Goal: Task Accomplishment & Management: Manage account settings

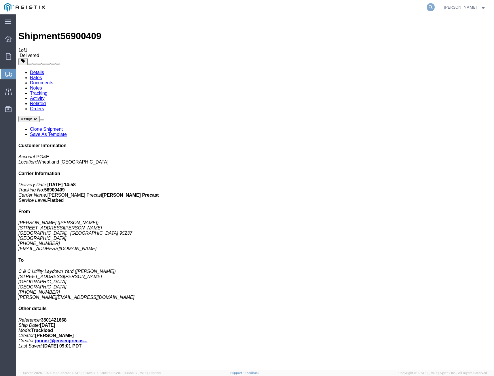
click at [429, 6] on icon at bounding box center [431, 7] width 8 height 8
click at [385, 9] on input "search" at bounding box center [339, 7] width 175 height 14
type input "411971"
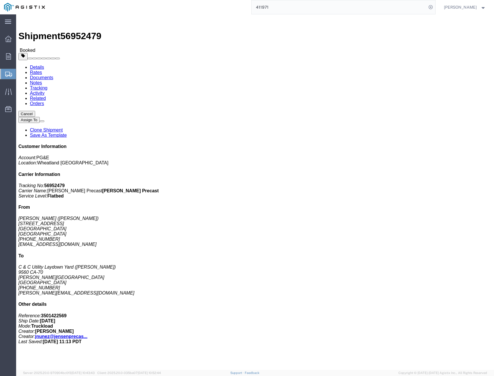
click link "Tracking"
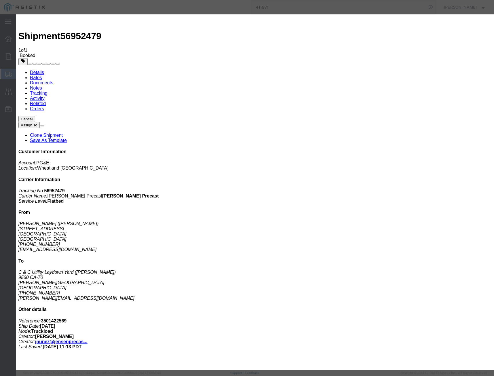
drag, startPoint x: 166, startPoint y: 72, endPoint x: 173, endPoint y: 76, distance: 8.0
type input "[DATE]"
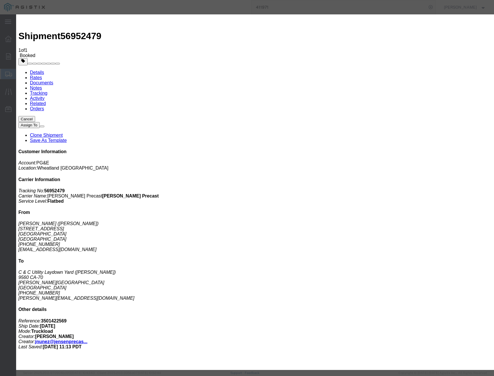
select select "DELIVRED"
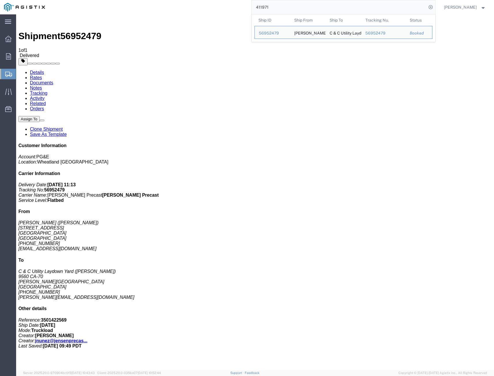
drag, startPoint x: 335, startPoint y: 6, endPoint x: 220, endPoint y: 0, distance: 115.4
click at [221, 0] on div "411971 Ship ID Ship From Ship To Tracking Nu. Status Ship ID 56952479 Ship From…" at bounding box center [242, 7] width 387 height 14
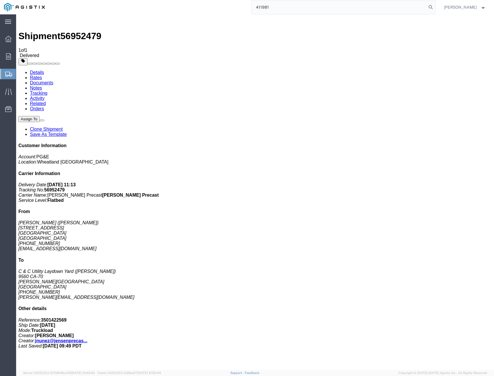
type input "411981"
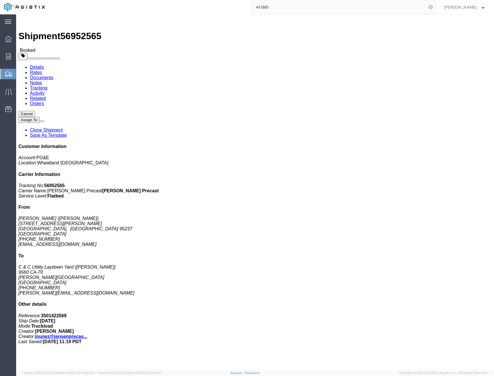
click link "Tracking"
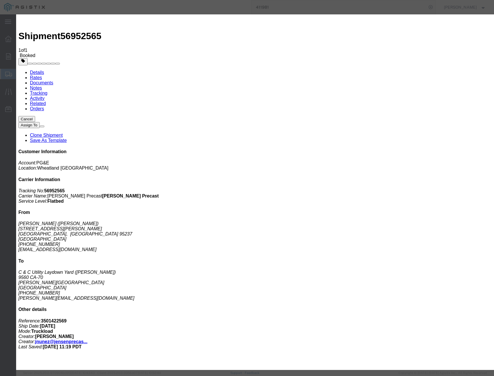
type input "[DATE]"
select select "DELIVRED"
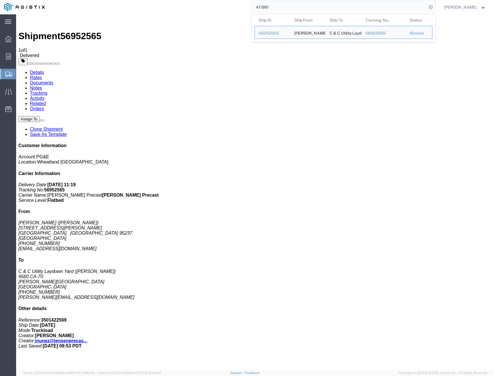
drag, startPoint x: 277, startPoint y: 6, endPoint x: 222, endPoint y: -7, distance: 56.2
click at [222, 0] on html "main_menu Created with Sketch. Collapse Menu Overview Orders Shipments Shipment…" at bounding box center [247, 188] width 494 height 376
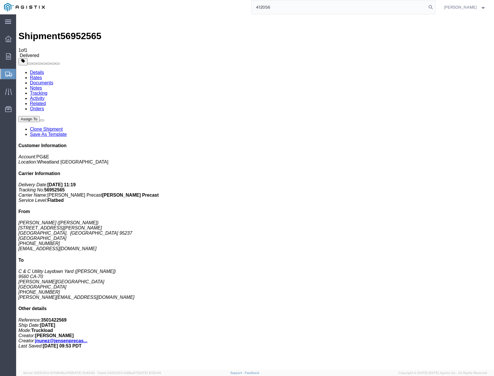
type input "412056"
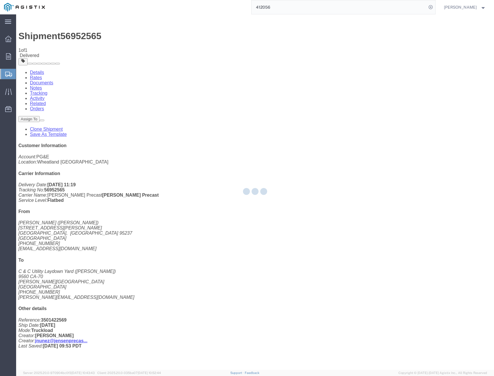
click at [347, 6] on input "412056" at bounding box center [339, 7] width 175 height 14
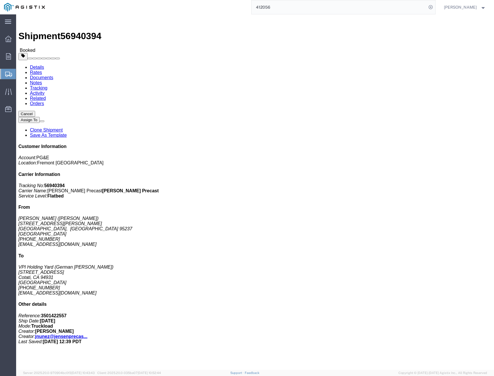
click link "Tracking"
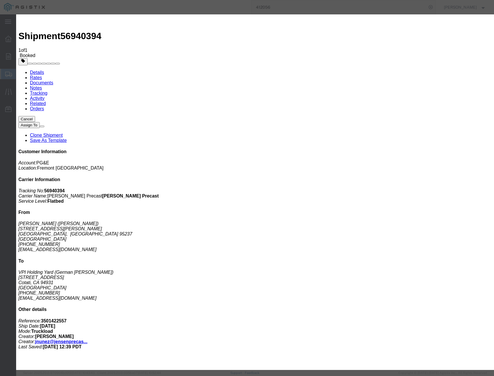
type input "[DATE]"
select select "DELIVRED"
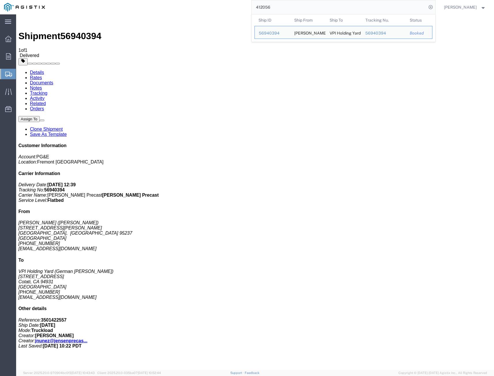
click at [314, 7] on input "412056" at bounding box center [339, 7] width 175 height 14
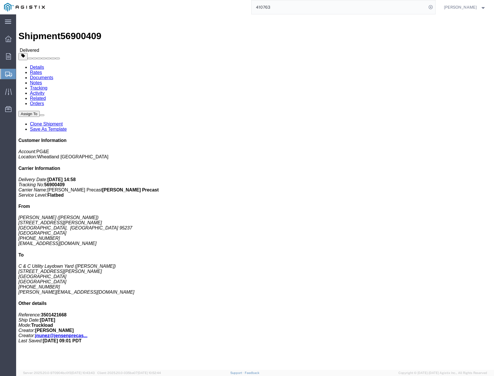
drag, startPoint x: 230, startPoint y: -1, endPoint x: 225, endPoint y: -1, distance: 4.6
click at [225, 0] on html "main_menu Created with Sketch. Collapse Menu Overview Orders Shipments Shipment…" at bounding box center [247, 188] width 494 height 376
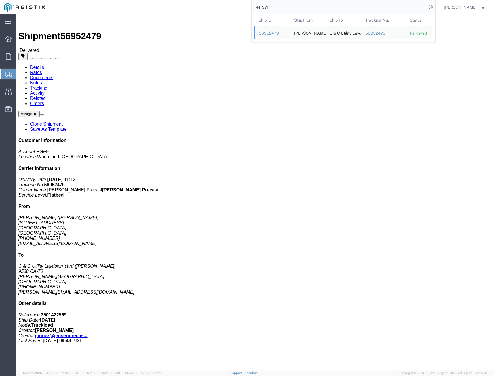
drag, startPoint x: 281, startPoint y: 7, endPoint x: 211, endPoint y: -1, distance: 70.1
click at [211, 0] on html "main_menu Created with Sketch. Collapse Menu Overview Orders Shipments Shipment…" at bounding box center [247, 188] width 494 height 376
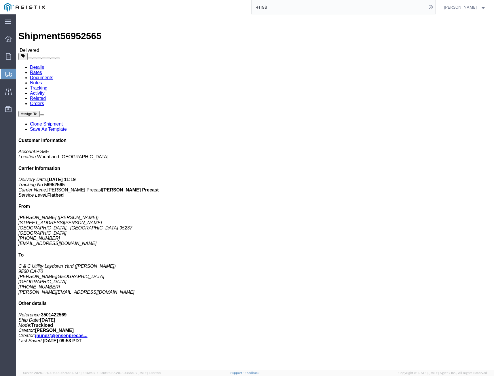
click at [274, 10] on input "411981" at bounding box center [339, 7] width 175 height 14
type input "411983"
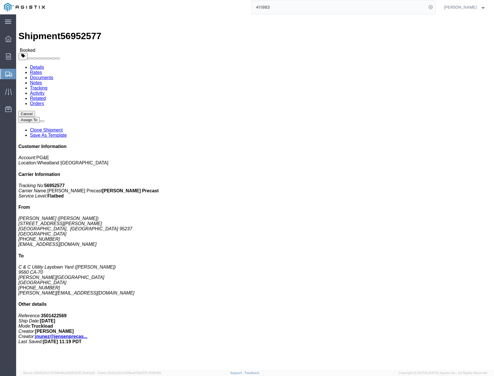
drag, startPoint x: 114, startPoint y: 22, endPoint x: 117, endPoint y: 21, distance: 3.6
click link "Tracking"
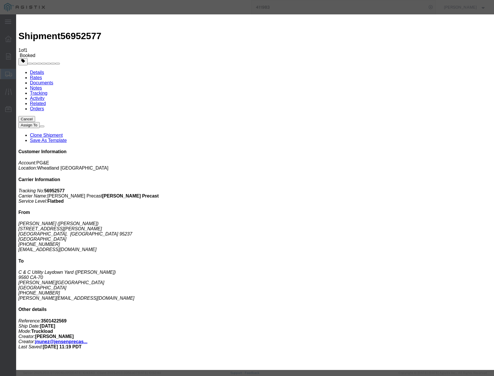
type input "[DATE]"
select select "DELIVRED"
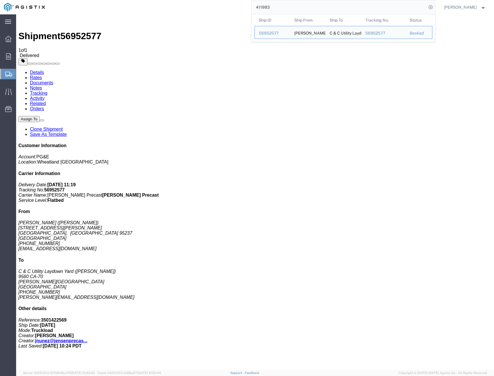
drag, startPoint x: 306, startPoint y: 10, endPoint x: 143, endPoint y: 8, distance: 162.2
click at [153, 8] on div "411983 Ship ID Ship From Ship To Tracking Nu. Status Ship ID 56952577 Ship From…" at bounding box center [242, 7] width 387 height 14
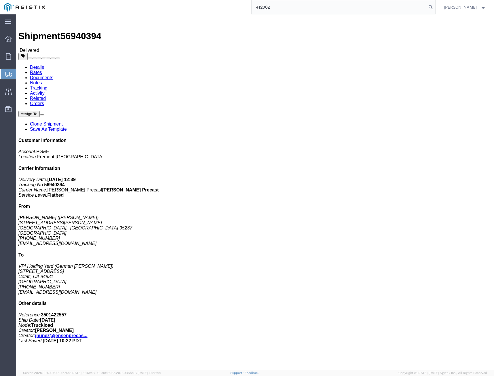
type input "412062"
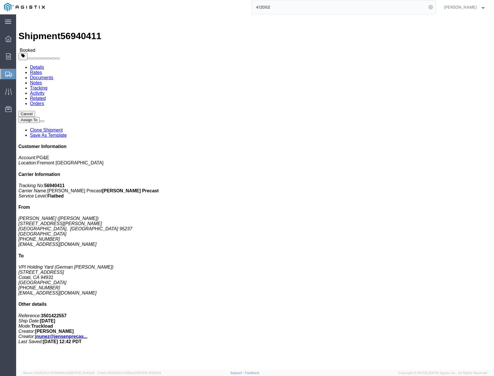
click link "Tracking"
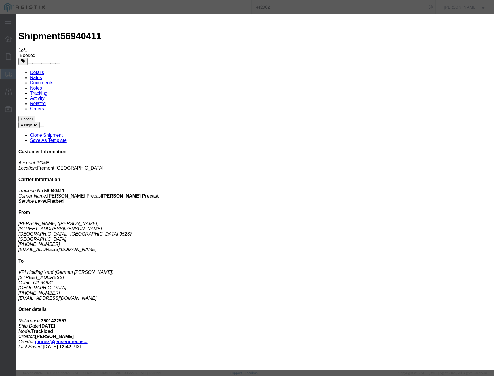
drag, startPoint x: 158, startPoint y: 73, endPoint x: 173, endPoint y: 87, distance: 21.0
type input "[DATE]"
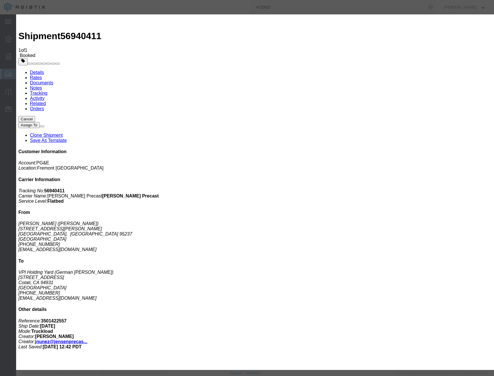
select select "DELIVRED"
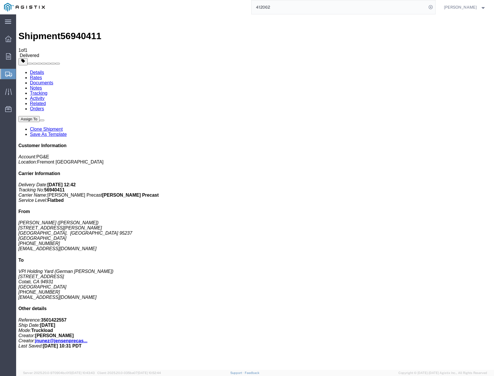
drag, startPoint x: 291, startPoint y: 268, endPoint x: 366, endPoint y: 159, distance: 132.0
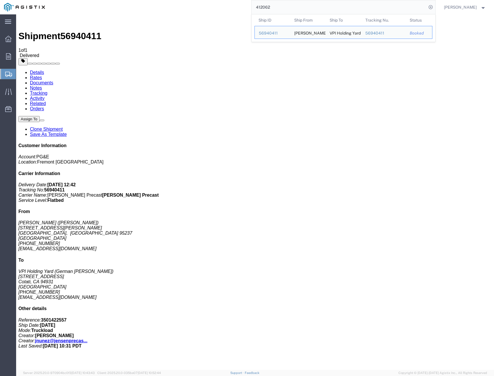
drag, startPoint x: 321, startPoint y: 12, endPoint x: 206, endPoint y: 7, distance: 115.9
click at [213, 7] on div "412062 Ship ID Ship From Ship To Tracking Nu. Status Ship ID 56940411 Ship From…" at bounding box center [242, 7] width 387 height 14
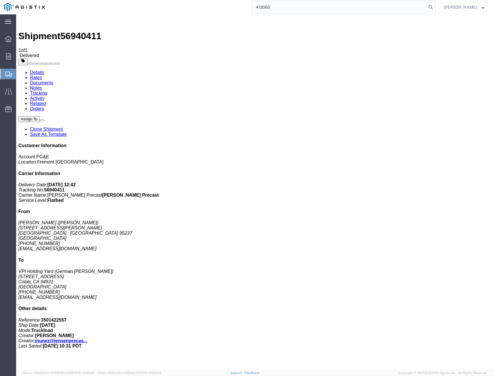
type input "412060"
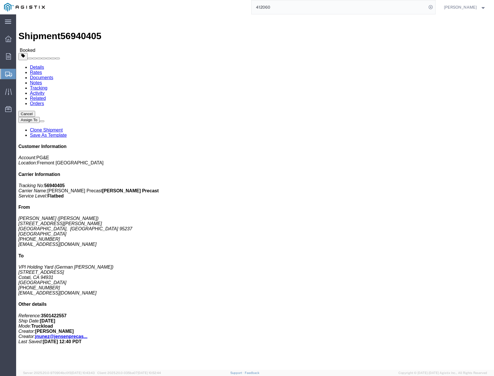
click link "Tracking"
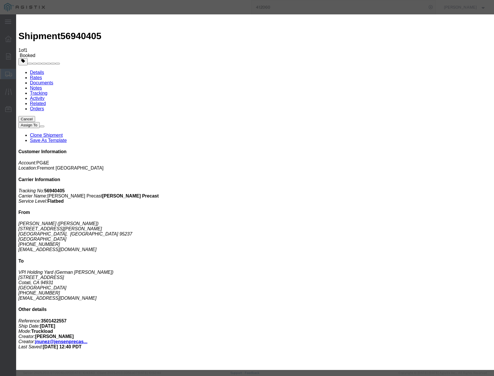
type input "[DATE]"
select select "DELIVRED"
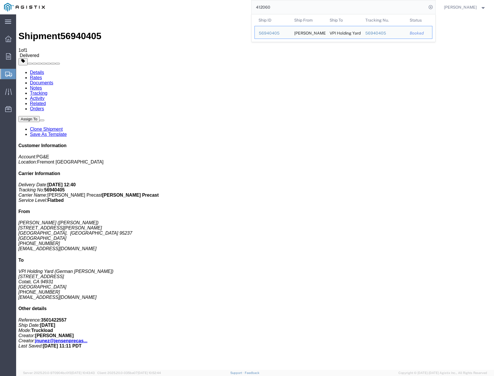
click at [353, 10] on input "412060" at bounding box center [339, 7] width 175 height 14
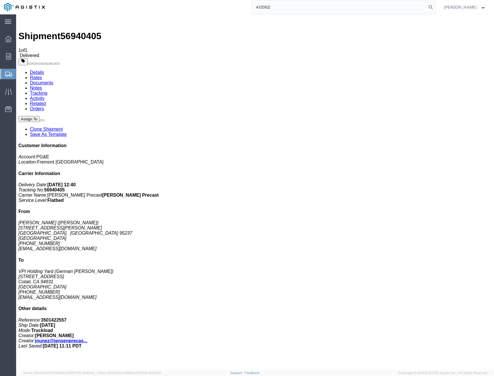
type input "412062"
